Goal: Transaction & Acquisition: Book appointment/travel/reservation

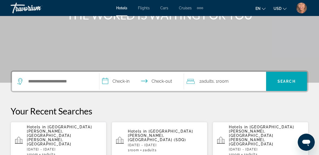
scroll to position [77, 0]
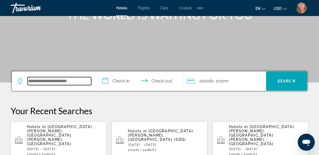
click at [55, 82] on input "Search hotel destination" at bounding box center [60, 81] width 64 height 8
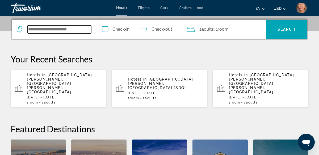
scroll to position [130, 0]
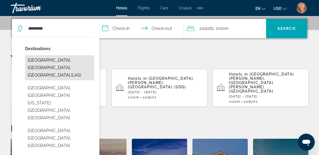
click at [59, 72] on button "[GEOGRAPHIC_DATA], [GEOGRAPHIC_DATA], [GEOGRAPHIC_DATA] (LAS)" at bounding box center [59, 67] width 69 height 25
type input "**********"
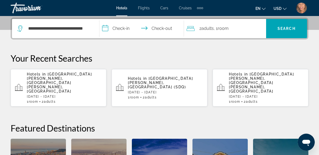
click at [125, 30] on input "**********" at bounding box center [143, 29] width 87 height 21
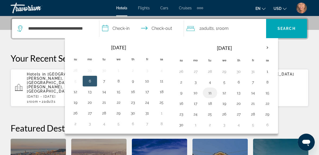
click at [208, 91] on button "11" at bounding box center [210, 92] width 9 height 7
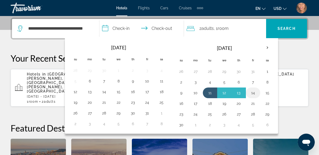
click at [250, 93] on button "14" at bounding box center [253, 92] width 9 height 7
type input "**********"
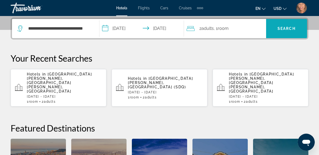
click at [293, 28] on span "Search" at bounding box center [287, 28] width 18 height 4
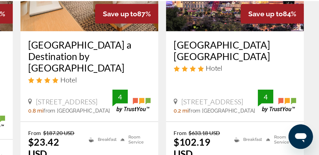
scroll to position [83, 0]
click at [279, 137] on li "Breakfast" at bounding box center [269, 144] width 22 height 14
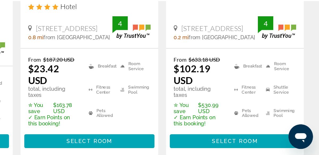
scroll to position [134, 0]
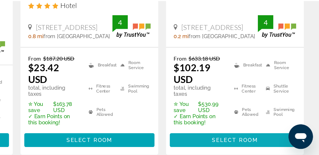
click at [279, 138] on span "Main content" at bounding box center [261, 144] width 90 height 13
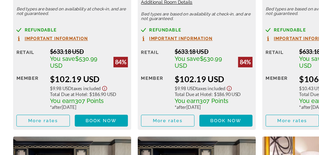
scroll to position [913, 0]
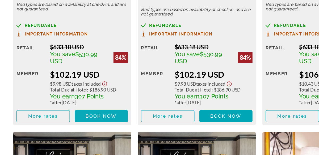
click at [84, 124] on span "Book now" at bounding box center [81, 123] width 25 height 4
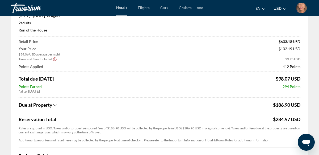
scroll to position [60, 0]
